Goal: Information Seeking & Learning: Learn about a topic

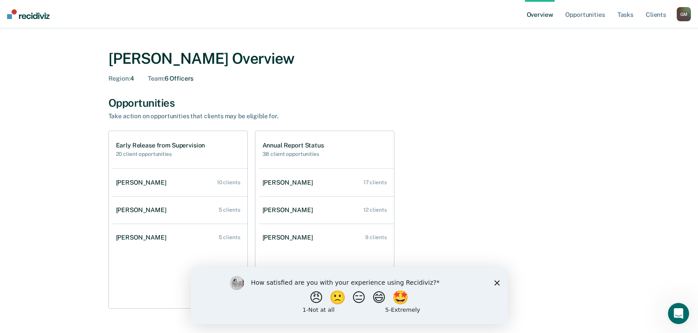
click at [496, 287] on div "How satisfied are you with your experience using Recidiviz? 😠 🙁 😑 😄 🤩 1 - Not a…" at bounding box center [348, 294] width 317 height 57
click at [498, 281] on polygon "Close survey" at bounding box center [496, 282] width 5 height 5
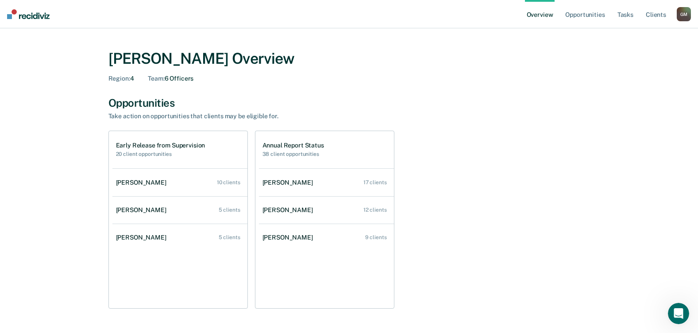
click at [138, 100] on div "Opportunities" at bounding box center [349, 102] width 482 height 13
click at [574, 19] on link "Opportunities" at bounding box center [584, 14] width 43 height 28
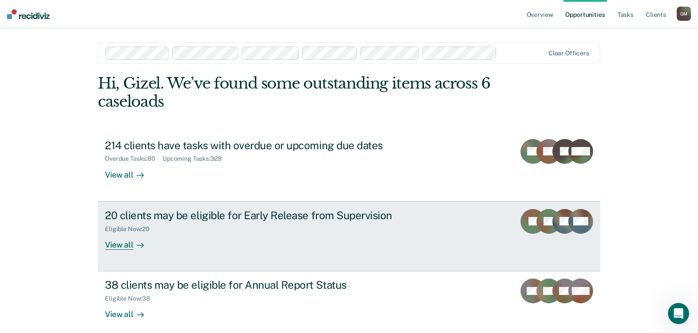
click at [144, 244] on div "View all" at bounding box center [130, 240] width 50 height 17
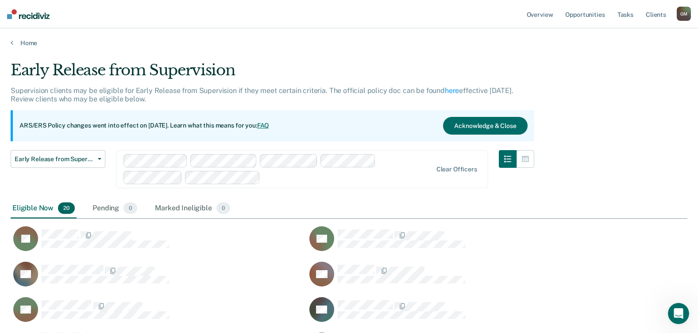
click at [35, 15] on img at bounding box center [28, 14] width 42 height 10
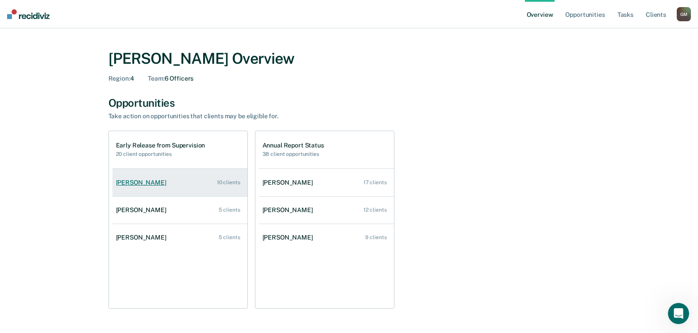
click at [156, 185] on div "[PERSON_NAME]" at bounding box center [143, 183] width 54 height 8
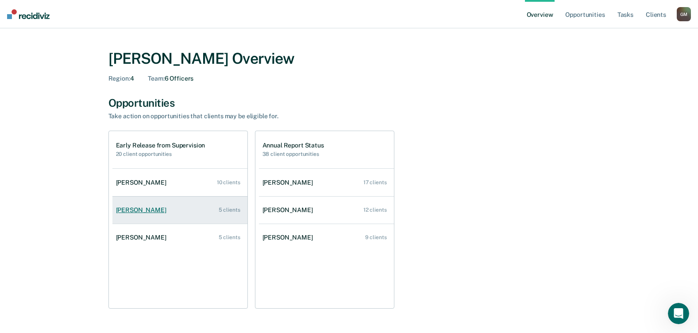
click at [145, 210] on div "[PERSON_NAME]" at bounding box center [143, 210] width 54 height 8
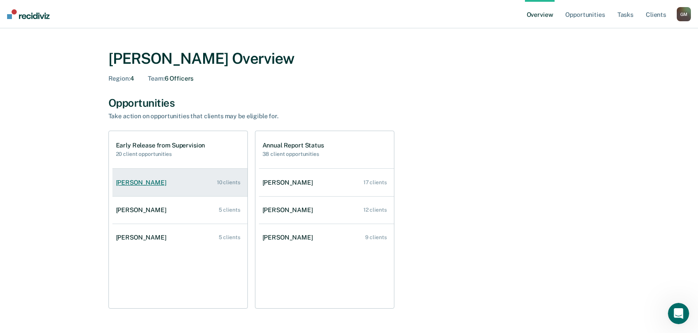
click at [144, 179] on div "[PERSON_NAME]" at bounding box center [143, 183] width 54 height 8
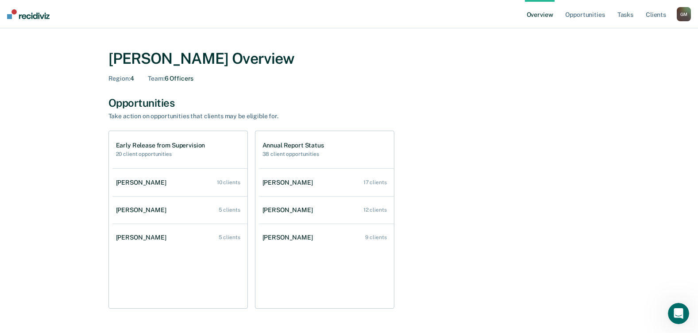
click at [154, 144] on h1 "Early Release from Supervision" at bounding box center [160, 146] width 89 height 8
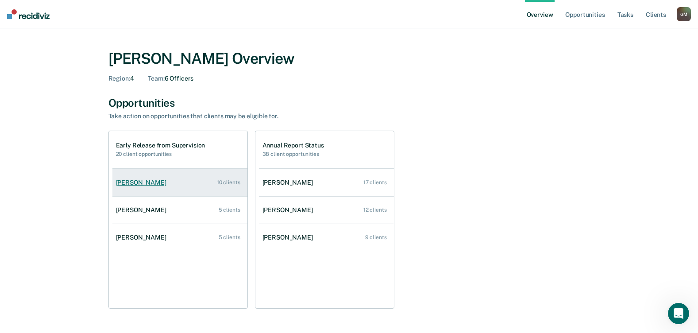
click at [143, 180] on div "[PERSON_NAME]" at bounding box center [143, 183] width 54 height 8
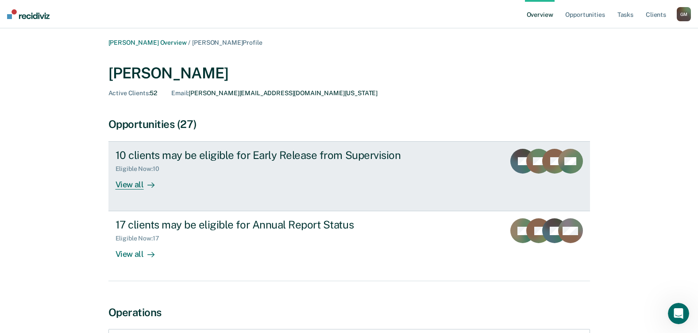
click at [137, 181] on div "View all" at bounding box center [141, 181] width 50 height 17
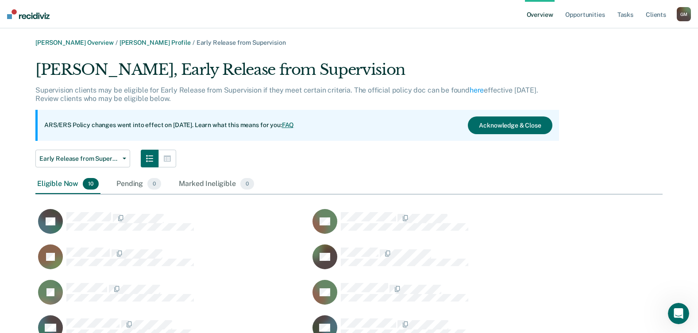
scroll to position [318, 621]
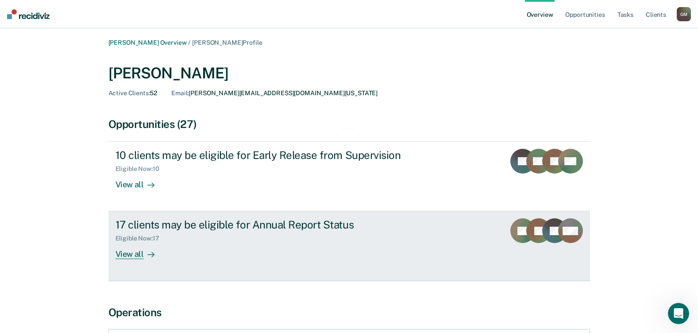
click at [141, 253] on div "View all" at bounding box center [141, 250] width 50 height 17
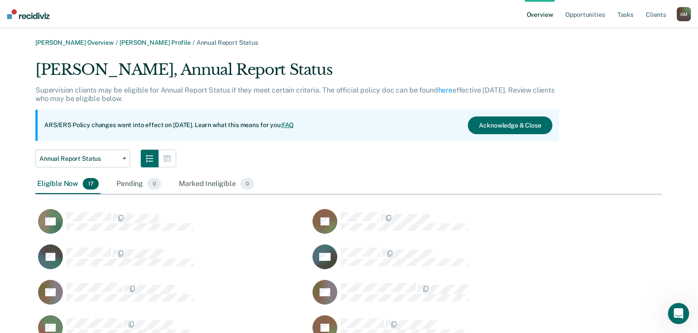
click at [548, 13] on link "Overview" at bounding box center [540, 14] width 30 height 28
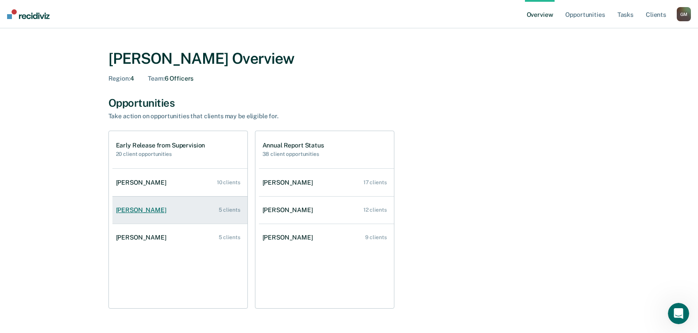
click at [139, 208] on div "[PERSON_NAME]" at bounding box center [143, 210] width 54 height 8
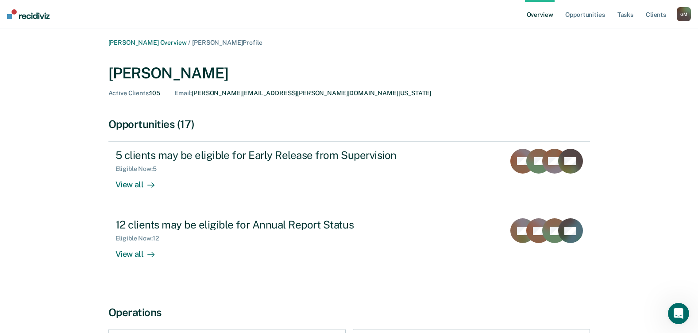
drag, startPoint x: 39, startPoint y: 113, endPoint x: 433, endPoint y: 77, distance: 395.1
click at [436, 76] on div "[PERSON_NAME]" at bounding box center [349, 73] width 482 height 18
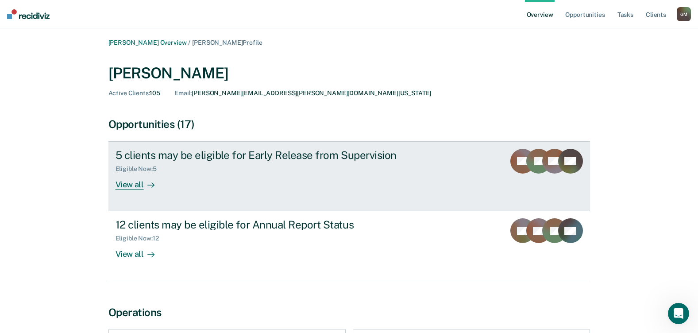
click at [188, 152] on div "5 clients may be eligible for Early Release from Supervision" at bounding box center [271, 155] width 311 height 13
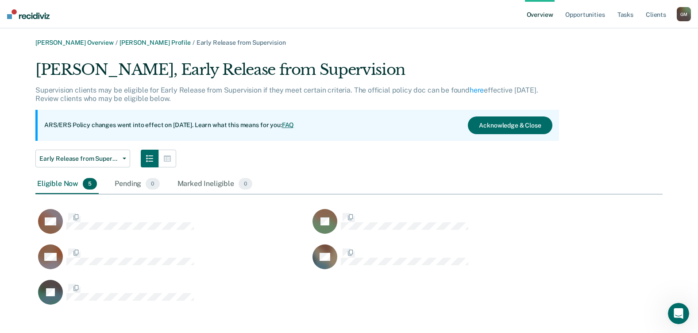
scroll to position [247, 621]
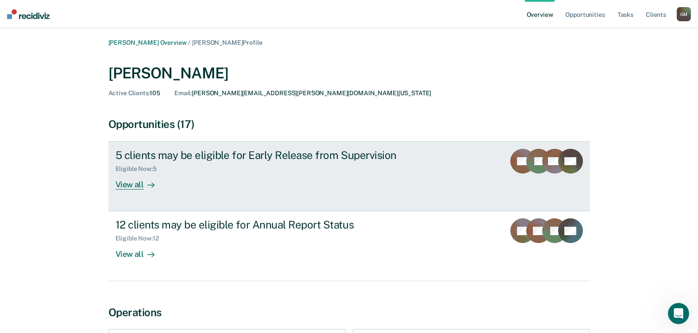
click at [203, 154] on div "5 clients may be eligible for Early Release from Supervision" at bounding box center [271, 155] width 311 height 13
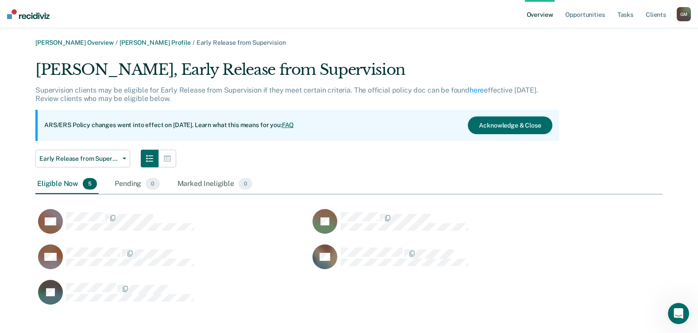
scroll to position [247, 621]
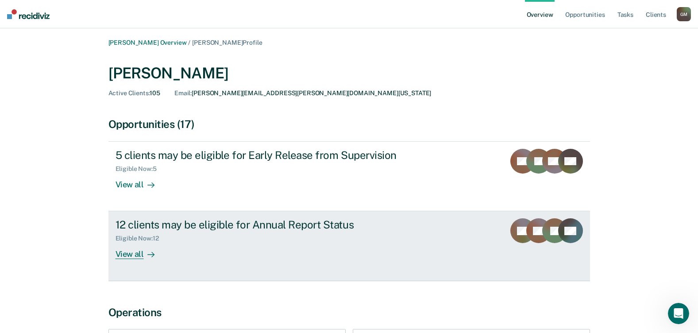
click at [154, 225] on div "12 clients may be eligible for Annual Report Status" at bounding box center [271, 224] width 311 height 13
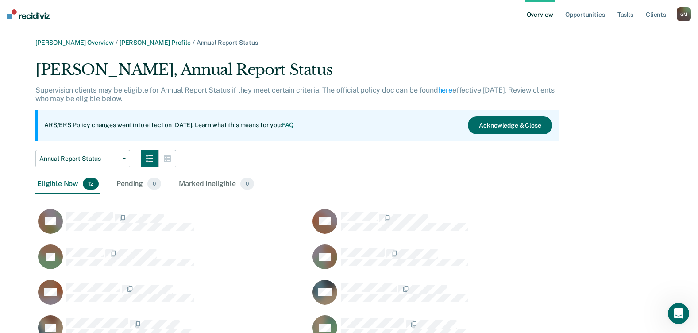
scroll to position [354, 621]
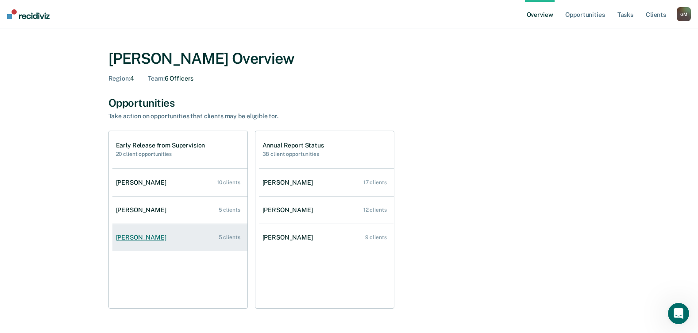
click at [145, 233] on link "[PERSON_NAME] 5 clients" at bounding box center [179, 237] width 135 height 25
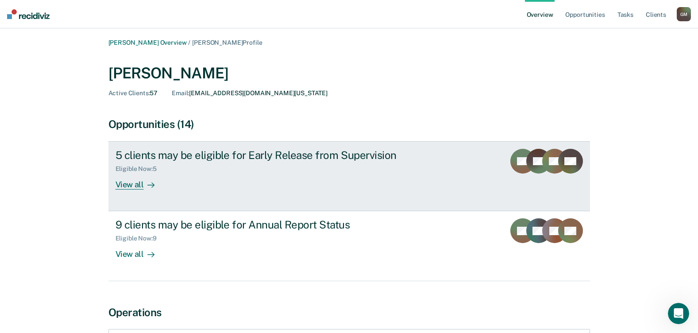
click at [137, 184] on div "View all" at bounding box center [141, 181] width 50 height 17
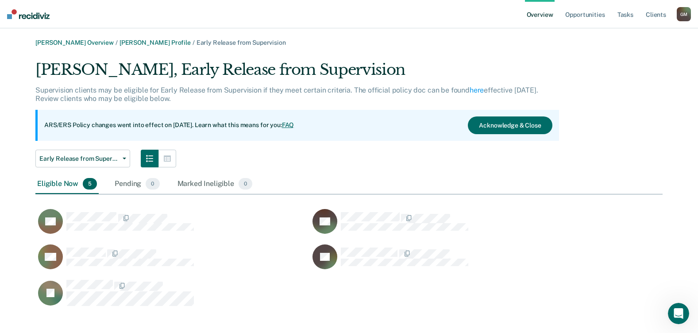
scroll to position [247, 621]
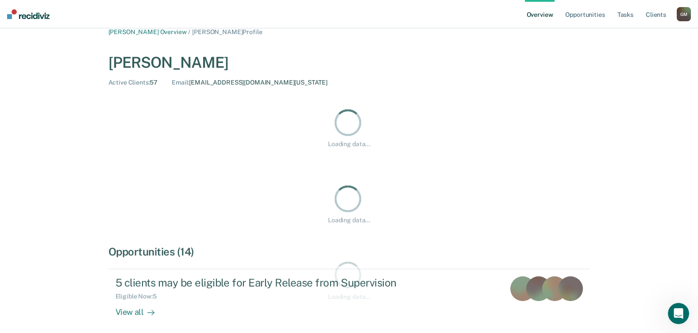
scroll to position [89, 0]
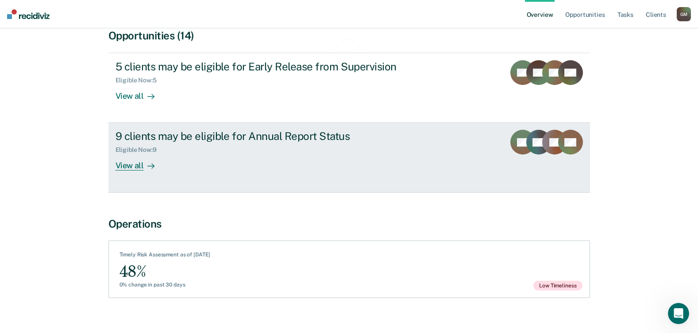
click at [142, 163] on div "View all" at bounding box center [141, 162] width 50 height 17
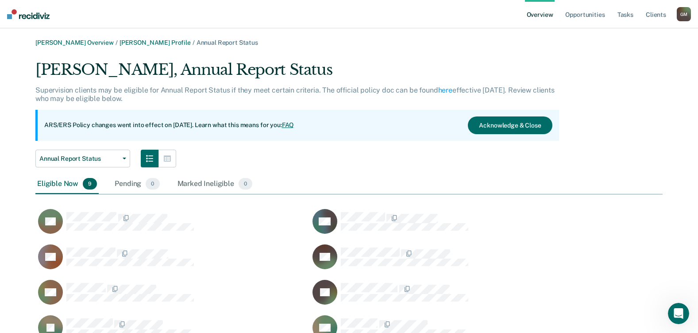
scroll to position [318, 621]
